Goal: Check status

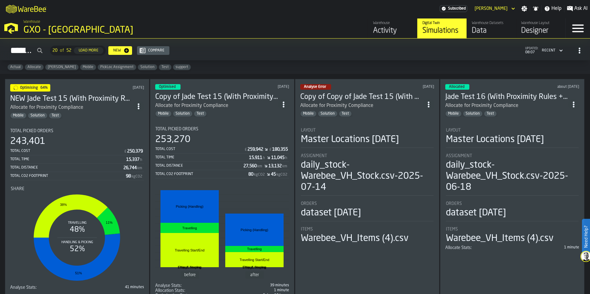
click at [96, 137] on div "243,401" at bounding box center [77, 141] width 134 height 11
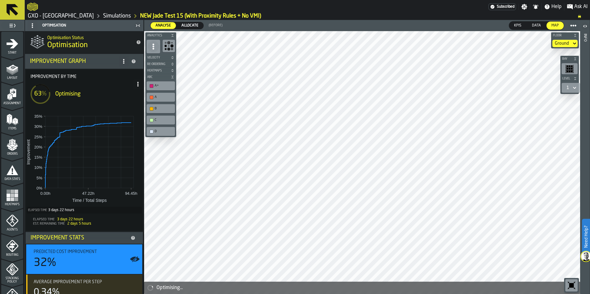
click at [104, 18] on link "Simulations" at bounding box center [117, 16] width 28 height 7
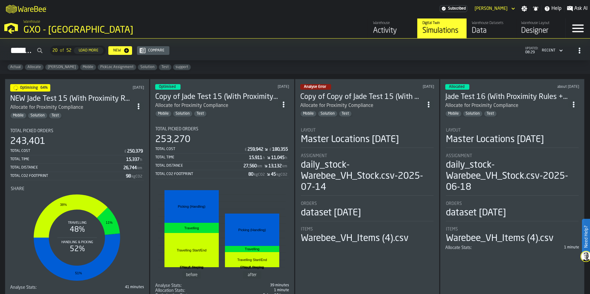
click at [111, 131] on div "Total Picked Orders" at bounding box center [77, 131] width 134 height 5
